Goal: Information Seeking & Learning: Find specific fact

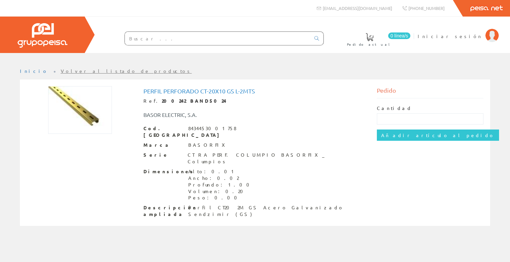
click at [208, 37] on input "text" at bounding box center [217, 38] width 185 height 13
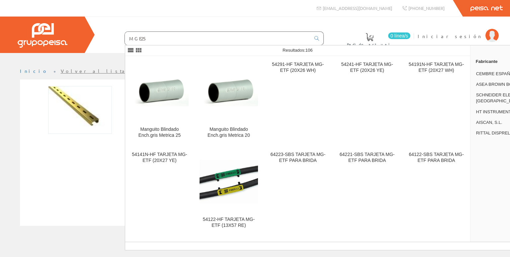
type input "MGE25"
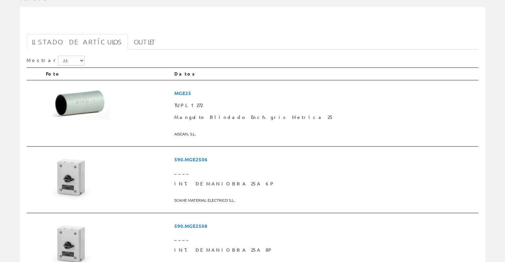
scroll to position [73, 0]
click at [87, 106] on img at bounding box center [78, 103] width 64 height 33
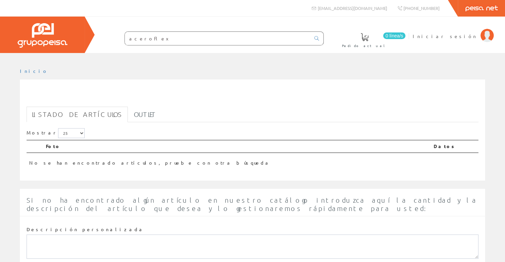
click at [218, 41] on input "aceroflex" at bounding box center [217, 38] width 185 height 13
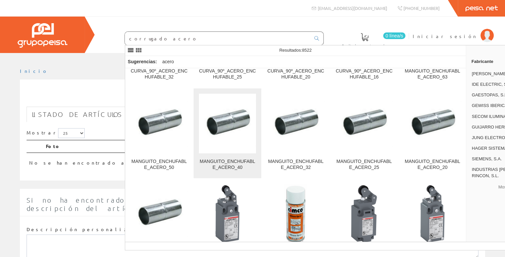
scroll to position [4745, 0]
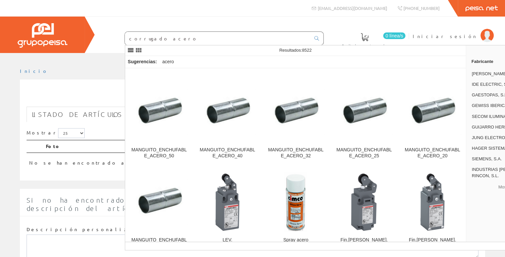
type input "corrugado acero"
